Goal: Task Accomplishment & Management: Manage account settings

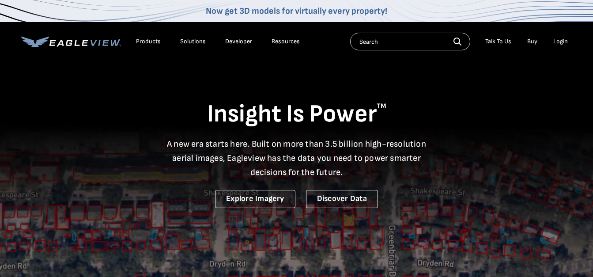
click at [558, 39] on div "Login" at bounding box center [560, 42] width 15 height 8
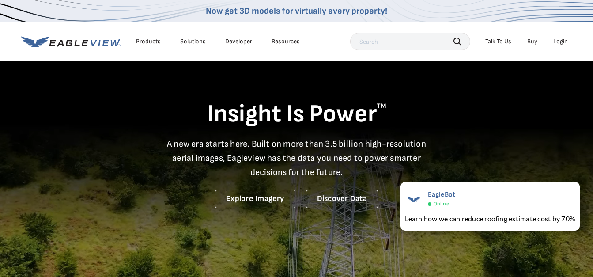
click at [561, 41] on div "Login" at bounding box center [560, 42] width 15 height 8
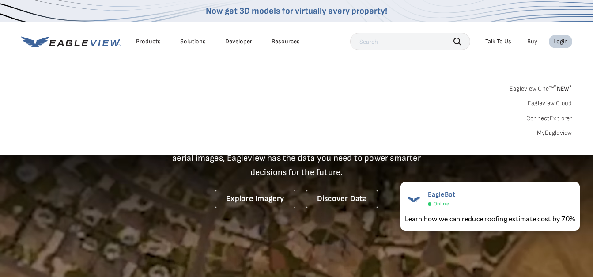
click at [545, 132] on link "MyEagleview" at bounding box center [554, 133] width 35 height 8
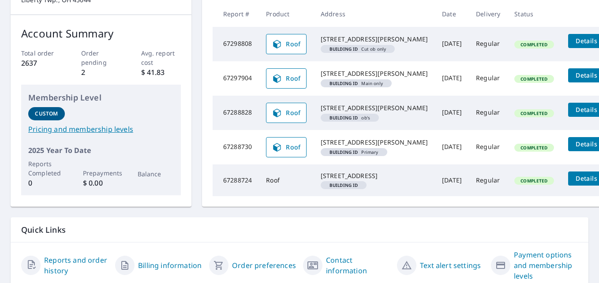
scroll to position [132, 0]
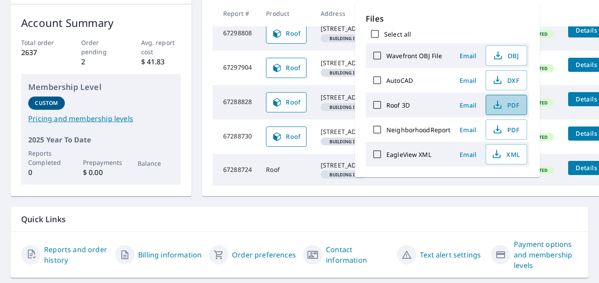
click at [514, 100] on span "PDF" at bounding box center [506, 105] width 28 height 11
